Goal: Find specific page/section: Find specific page/section

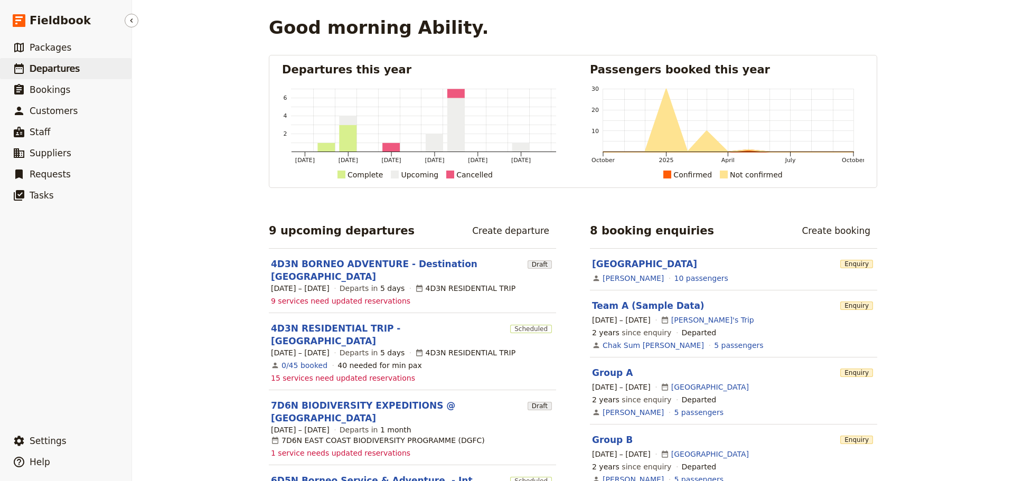
click at [70, 73] on span "Departures" at bounding box center [55, 68] width 50 height 11
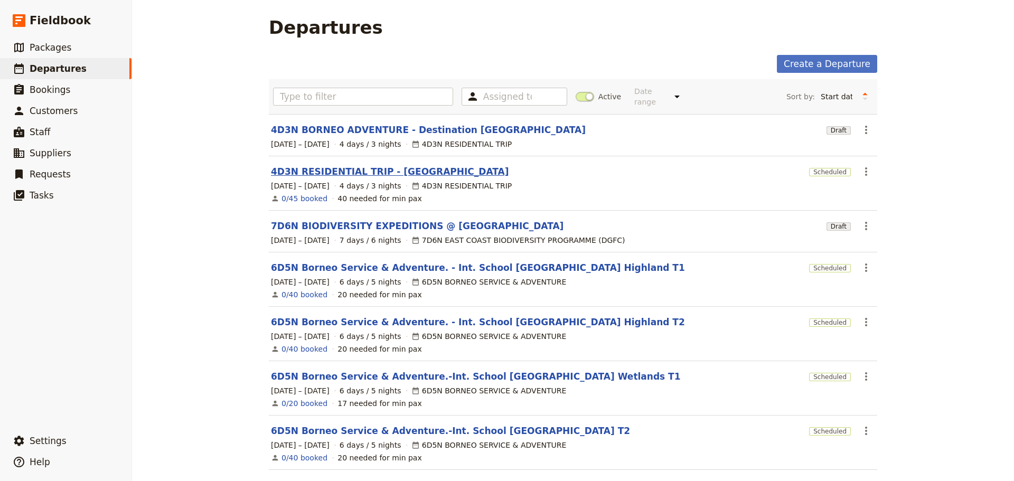
click at [337, 166] on link "4D3N RESIDENTIAL TRIP - [GEOGRAPHIC_DATA]" at bounding box center [390, 171] width 238 height 13
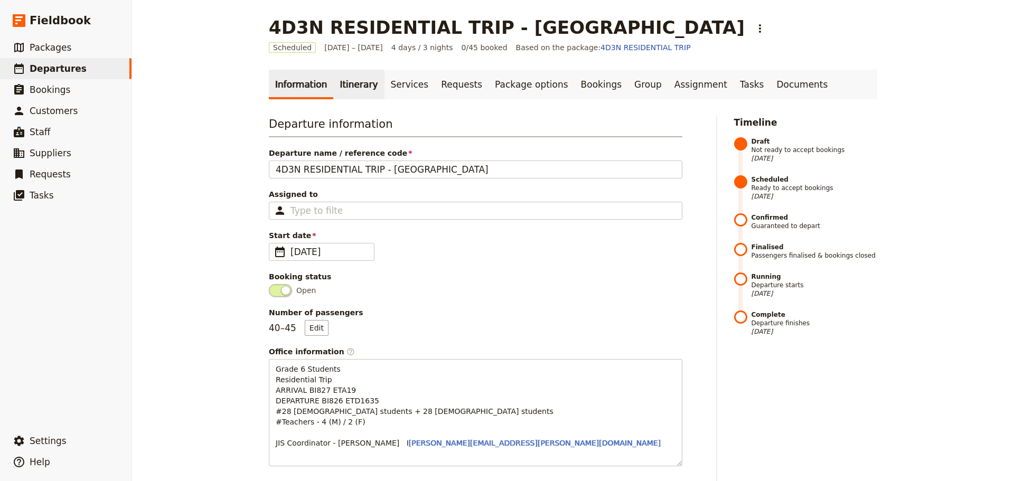
click at [341, 84] on link "Itinerary" at bounding box center [358, 85] width 51 height 30
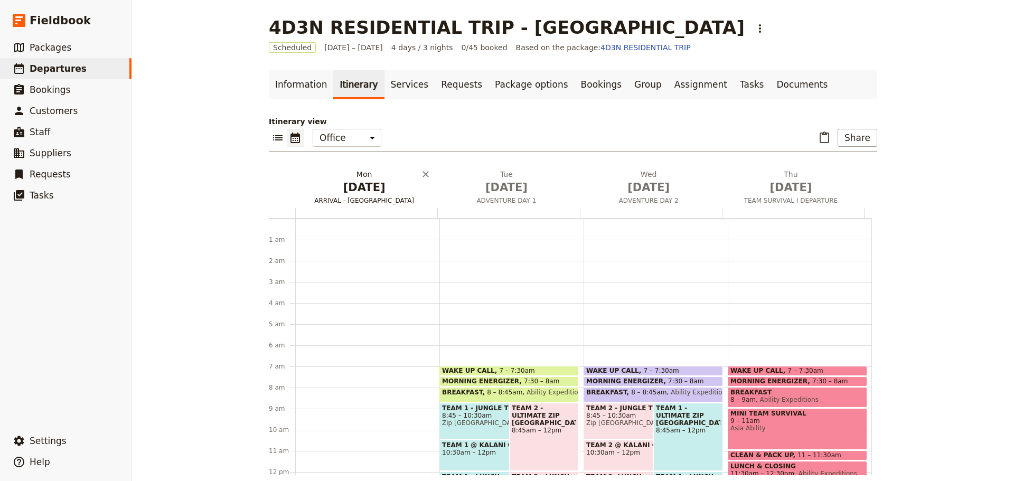
scroll to position [137, 0]
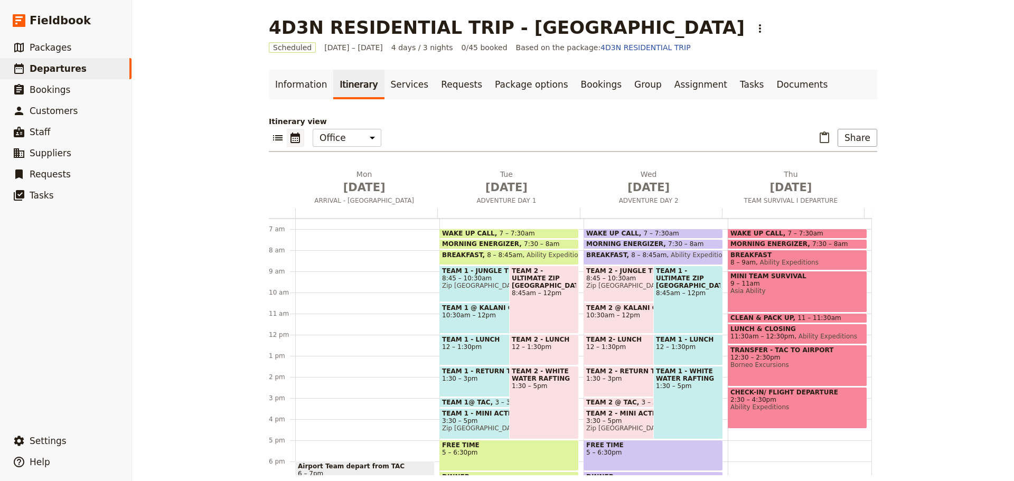
click at [635, 310] on span "TEAM 2 @ KALANI CAMPSITE" at bounding box center [642, 307] width 113 height 7
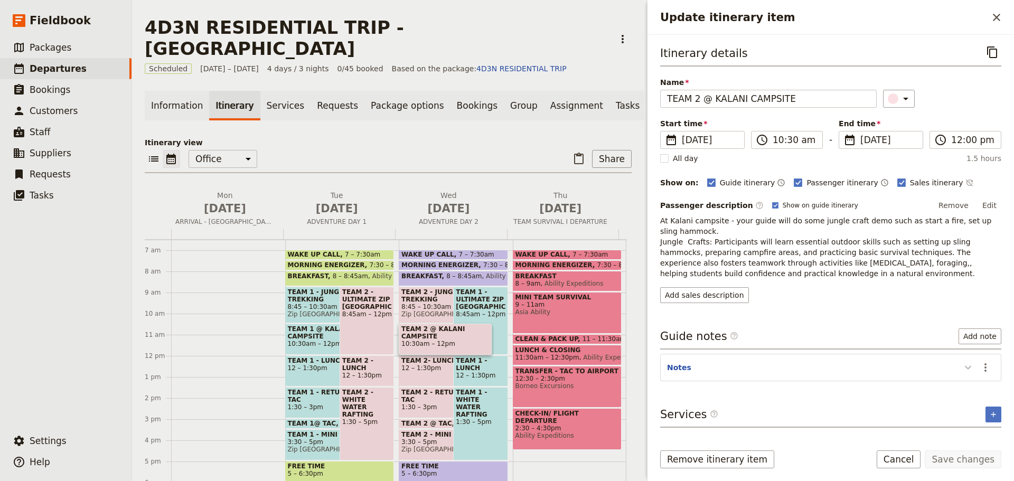
click at [967, 363] on icon "Update itinerary item" at bounding box center [968, 367] width 13 height 13
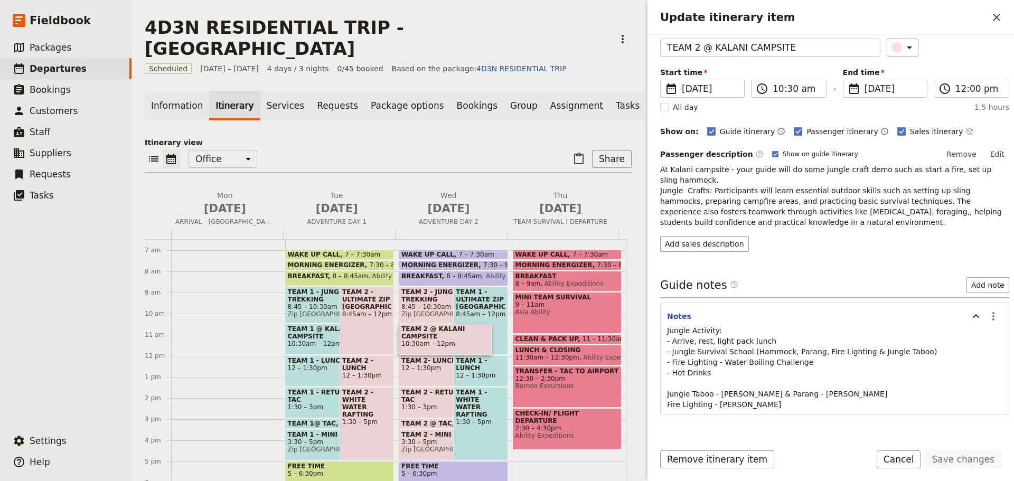
scroll to position [53, 0]
